Goal: Find specific page/section: Find specific page/section

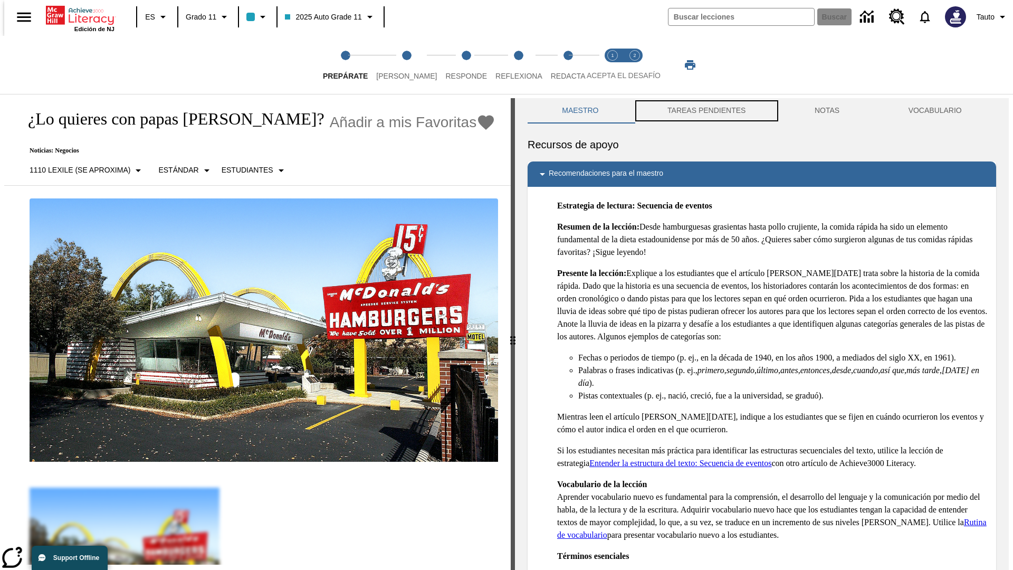
click at [705, 111] on button "TAREAS PENDIENTES" at bounding box center [706, 110] width 147 height 25
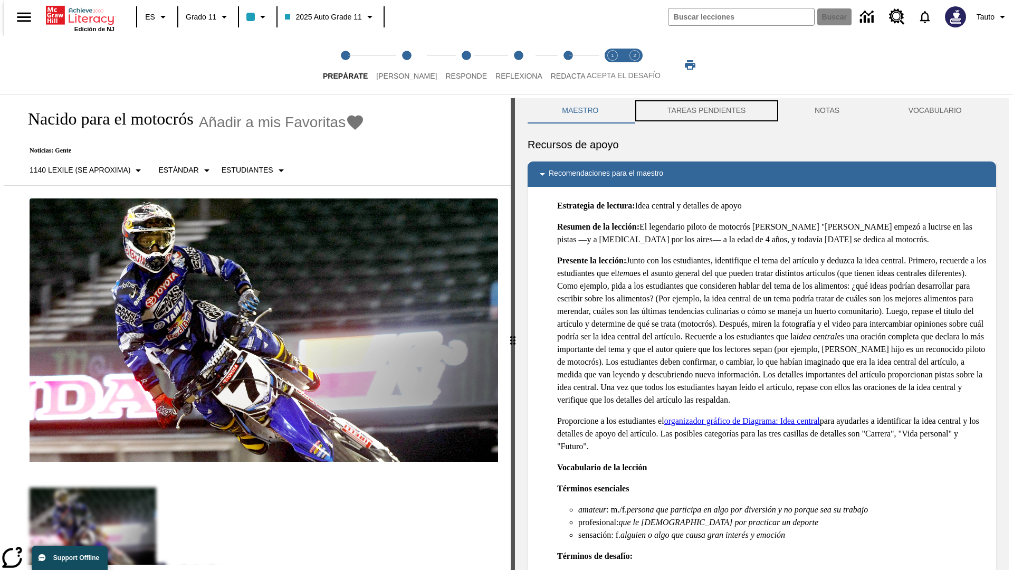
click at [705, 111] on button "TAREAS PENDIENTES" at bounding box center [706, 110] width 147 height 25
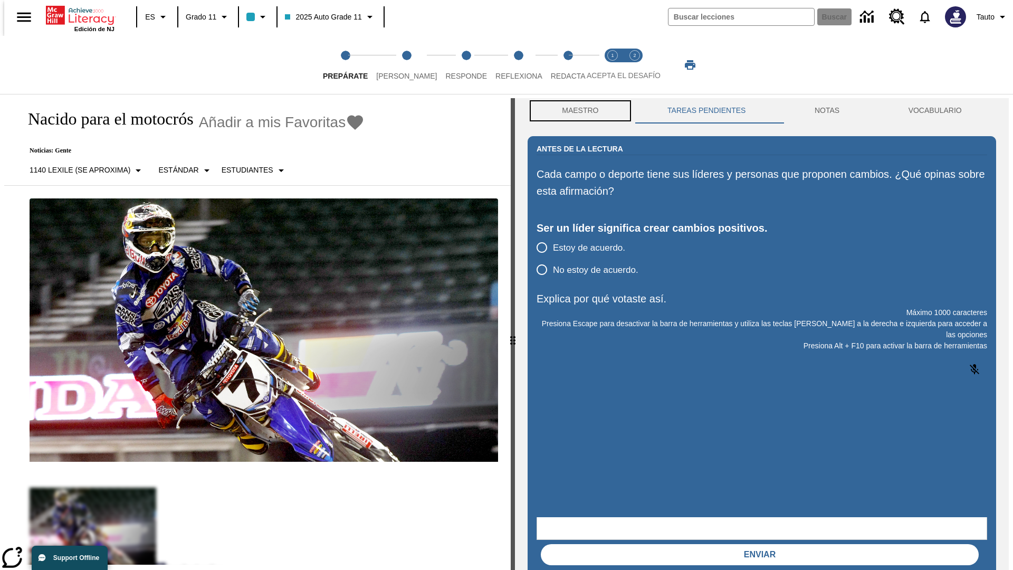
scroll to position [1, 0]
click at [577, 111] on button "Maestro" at bounding box center [579, 110] width 105 height 25
